Goal: Information Seeking & Learning: Understand process/instructions

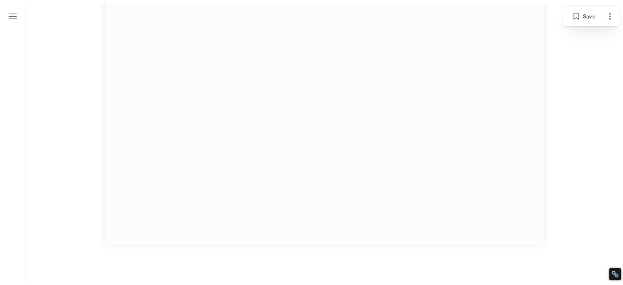
scroll to position [492, 0]
click at [585, 126] on div at bounding box center [324, 45] width 598 height 483
click at [576, 108] on div at bounding box center [324, 45] width 598 height 483
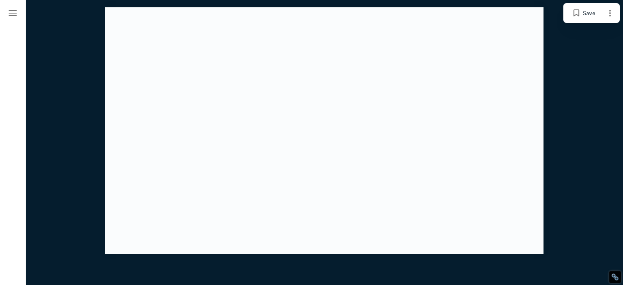
scroll to position [943, 0]
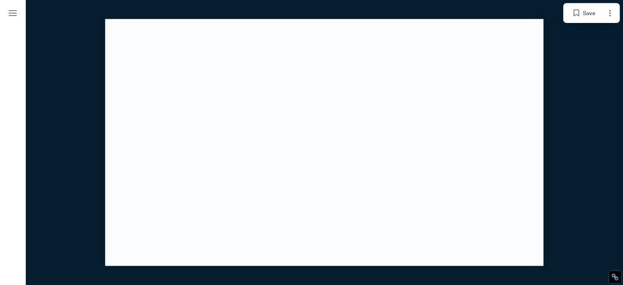
click at [584, 114] on div at bounding box center [324, 72] width 598 height 472
click at [584, 112] on div at bounding box center [324, 72] width 598 height 472
click at [585, 111] on div at bounding box center [324, 72] width 598 height 472
click at [587, 107] on div at bounding box center [324, 72] width 598 height 472
click at [576, 119] on div at bounding box center [324, 72] width 598 height 472
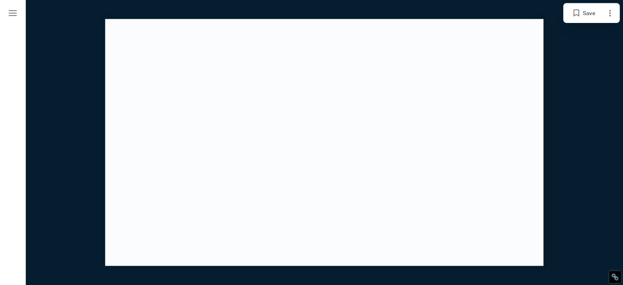
click at [576, 116] on div at bounding box center [324, 72] width 598 height 472
click at [579, 113] on div at bounding box center [324, 72] width 598 height 472
click at [579, 114] on div at bounding box center [324, 72] width 598 height 472
click at [584, 116] on div at bounding box center [324, 72] width 598 height 472
click at [583, 113] on div at bounding box center [324, 72] width 598 height 472
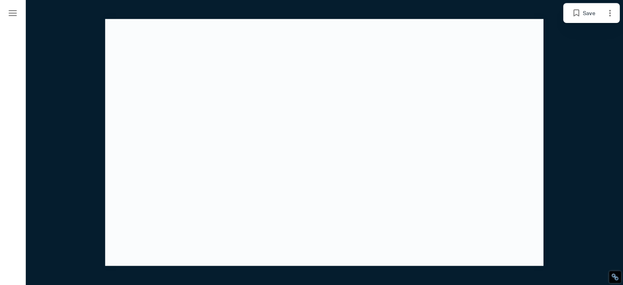
click at [587, 111] on div at bounding box center [324, 72] width 598 height 472
click at [589, 106] on div at bounding box center [324, 72] width 598 height 472
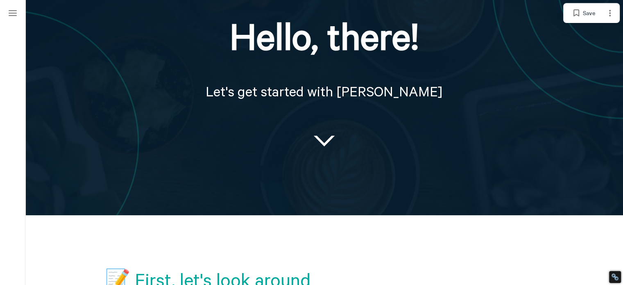
scroll to position [0, 0]
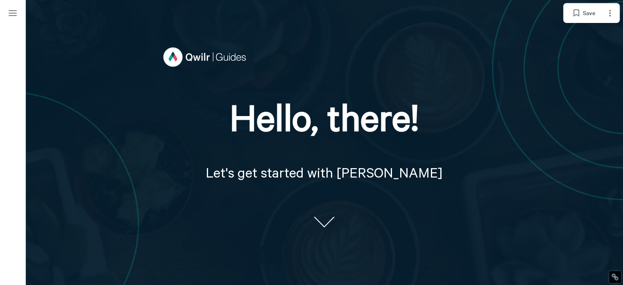
click at [344, 55] on div "Hello, there! Let's get started with Qwilr" at bounding box center [324, 148] width 350 height 207
click at [338, 43] on div at bounding box center [324, 148] width 598 height 296
